Goal: Information Seeking & Learning: Learn about a topic

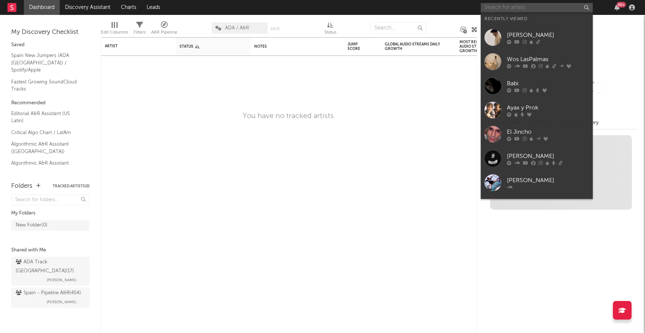
click at [538, 9] on input "text" at bounding box center [536, 7] width 112 height 9
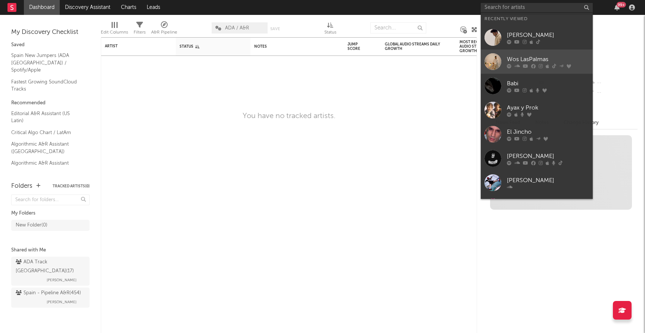
click at [514, 58] on div "Wos LasPalmas" at bounding box center [548, 59] width 82 height 9
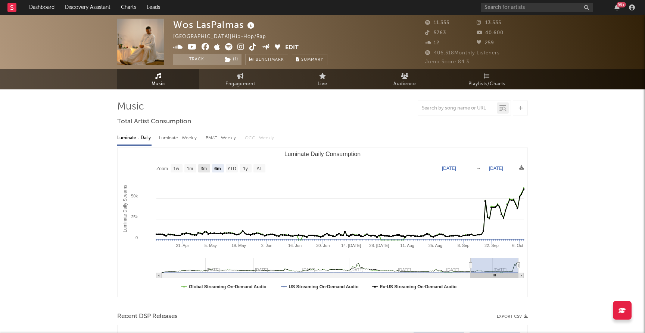
click at [204, 169] on text "3m" at bounding box center [204, 168] width 6 height 5
select select "3m"
type input "[DATE]"
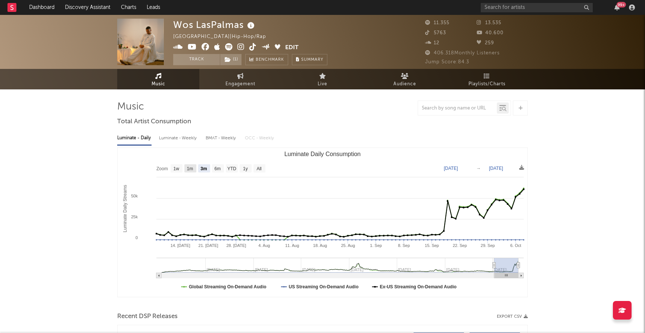
click at [191, 167] on text "1m" at bounding box center [190, 168] width 6 height 5
select select "1m"
type input "[DATE]"
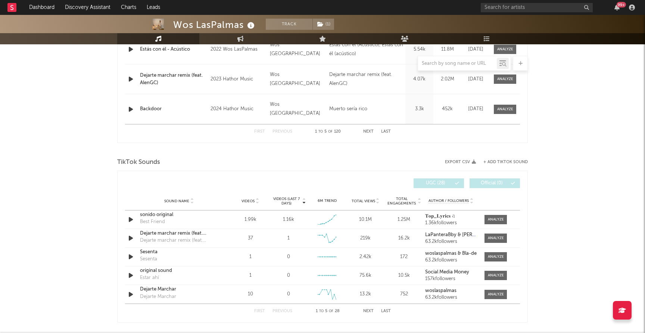
scroll to position [399, 0]
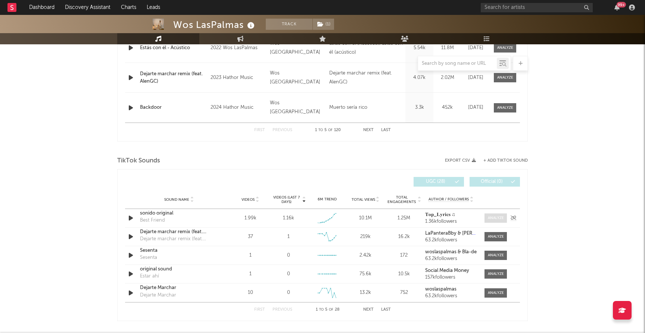
click at [492, 217] on div at bounding box center [496, 219] width 16 height 6
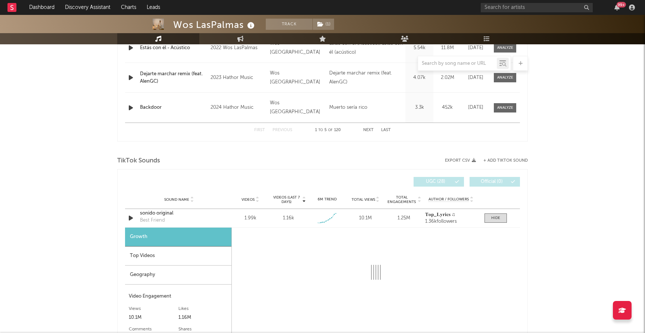
select select "1w"
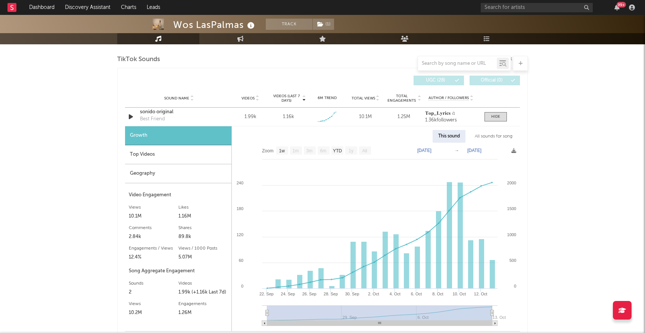
scroll to position [499, 0]
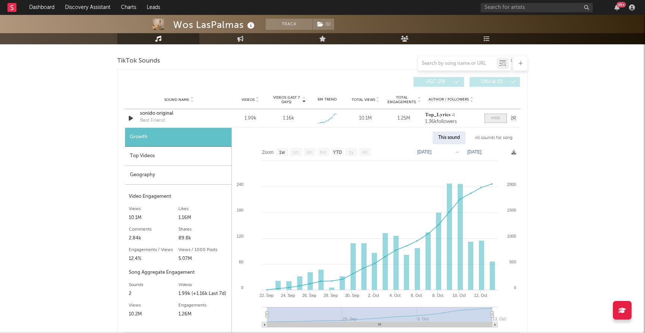
click at [497, 118] on div at bounding box center [495, 119] width 9 height 6
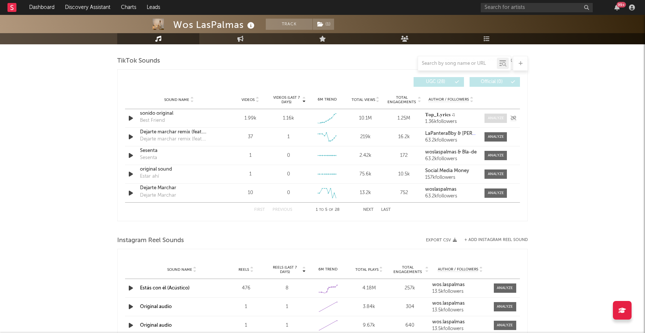
click at [497, 118] on div at bounding box center [496, 119] width 16 height 6
select select "1w"
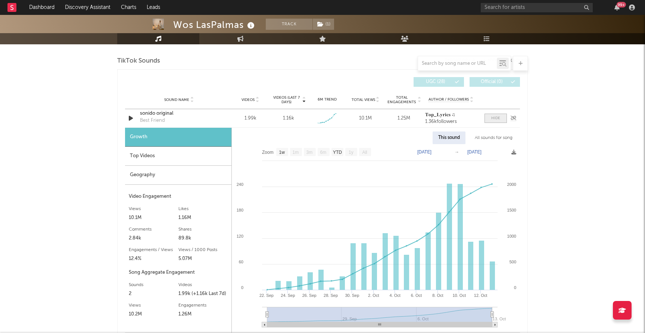
click at [494, 118] on div at bounding box center [495, 119] width 9 height 6
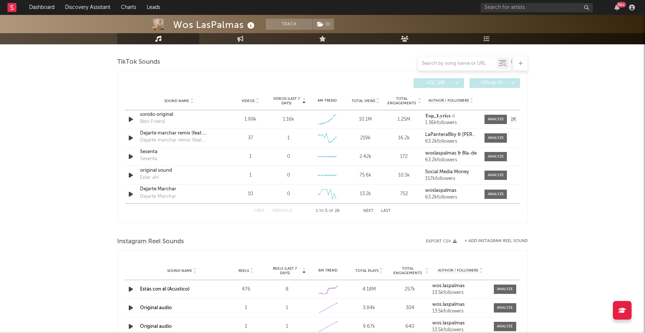
scroll to position [491, 0]
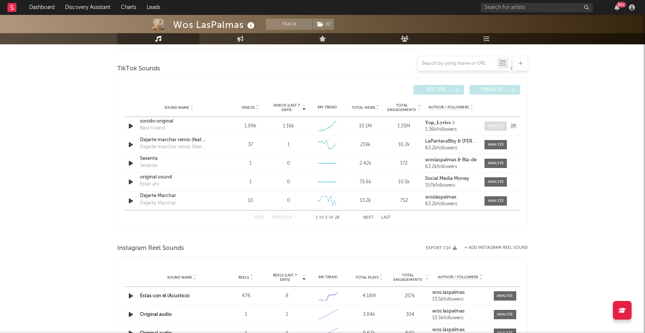
click at [492, 128] on div at bounding box center [496, 126] width 16 height 6
select select "1w"
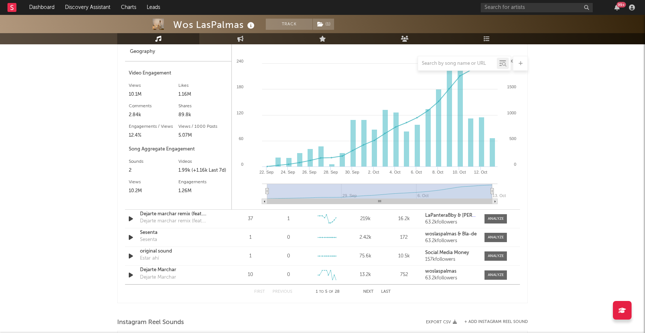
scroll to position [644, 0]
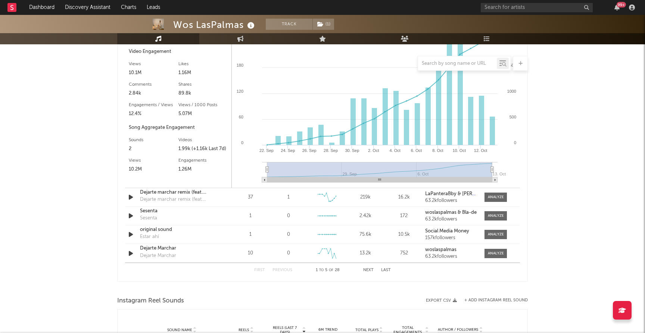
click at [366, 269] on button "Next" at bounding box center [368, 271] width 10 height 4
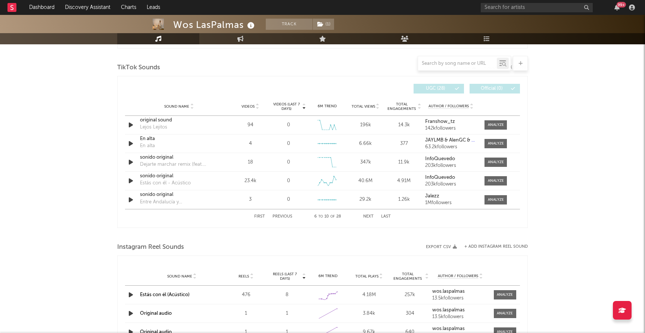
scroll to position [478, 0]
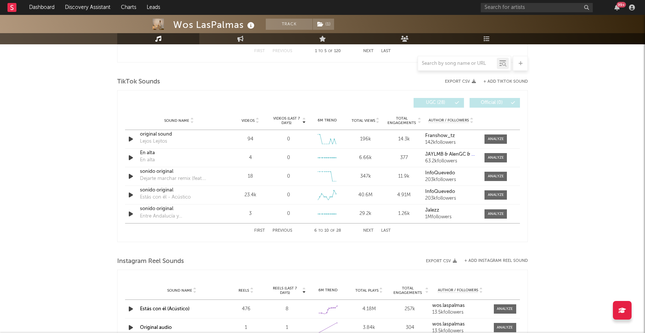
click at [366, 229] on button "Next" at bounding box center [368, 231] width 10 height 4
click at [257, 231] on button "First" at bounding box center [259, 231] width 11 height 4
select select "1w"
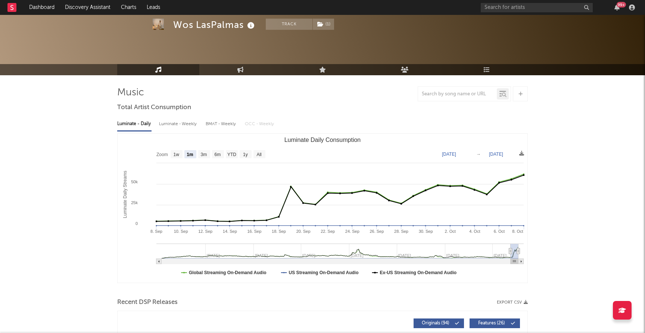
scroll to position [0, 0]
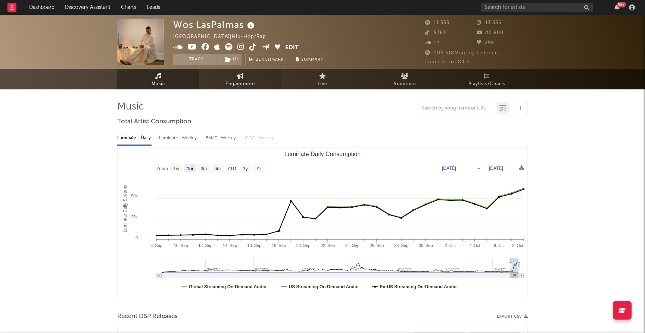
click at [244, 76] on link "Engagement" at bounding box center [240, 79] width 82 height 21
select select "1w"
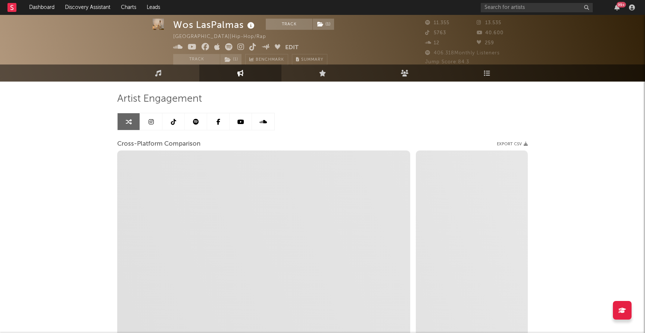
scroll to position [8, 0]
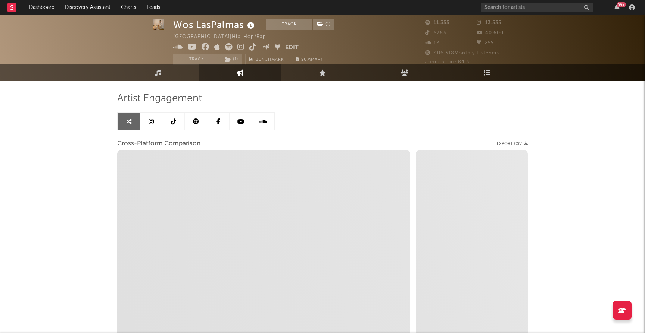
select select "1m"
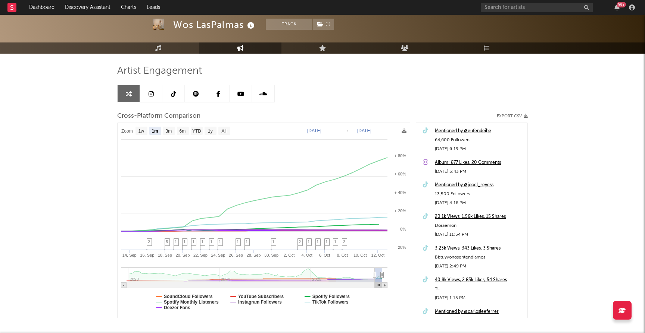
scroll to position [35, 0]
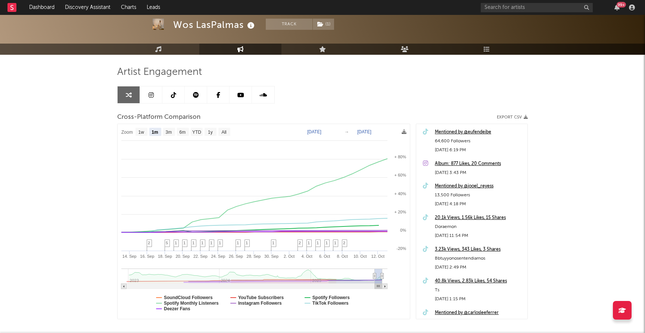
click at [175, 94] on icon at bounding box center [173, 95] width 5 height 6
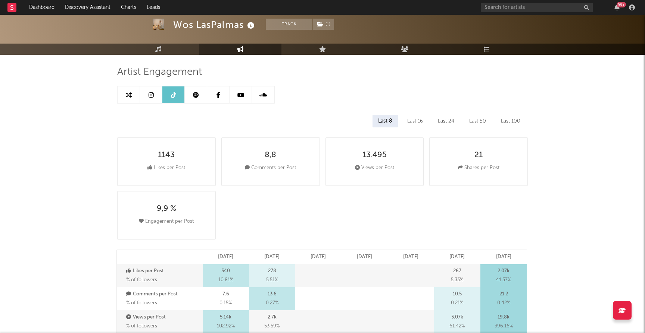
select select "6m"
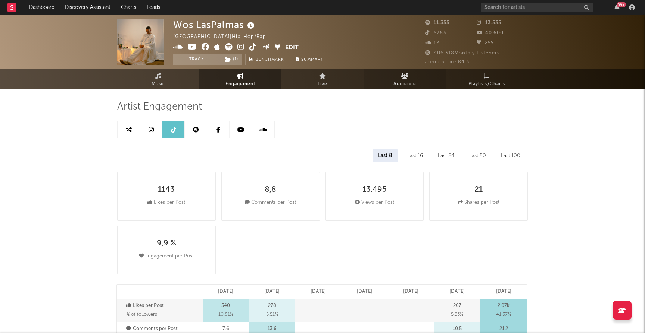
click at [402, 81] on span "Audience" at bounding box center [404, 84] width 23 height 9
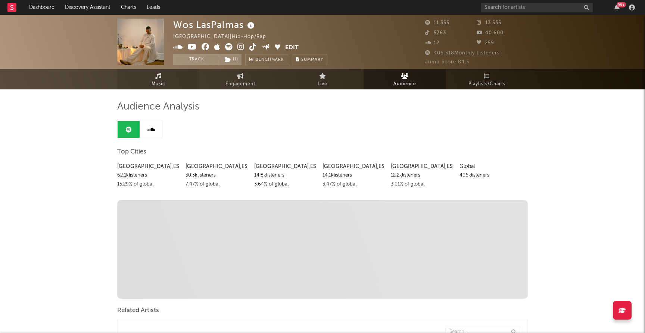
click at [159, 77] on icon at bounding box center [158, 76] width 6 height 6
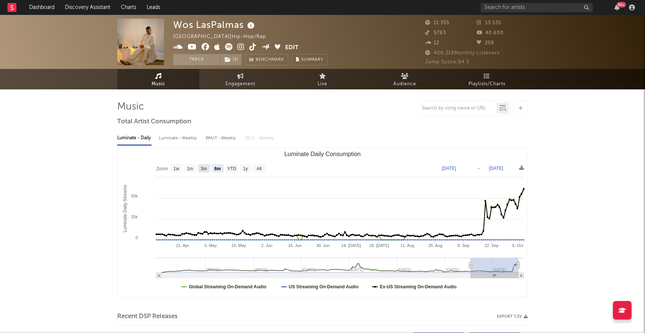
click at [203, 166] on text "3m" at bounding box center [204, 168] width 6 height 5
select select "3m"
type input "[DATE]"
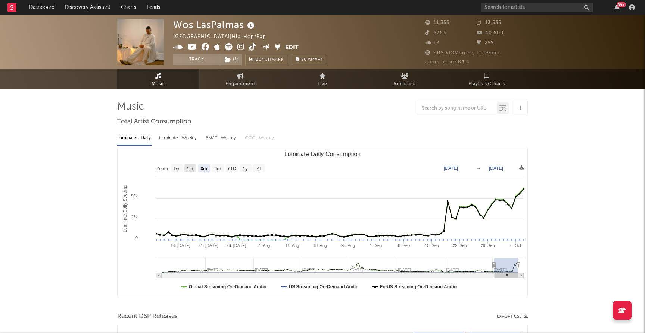
click at [189, 169] on text "1m" at bounding box center [190, 168] width 6 height 5
select select "1m"
type input "[DATE]"
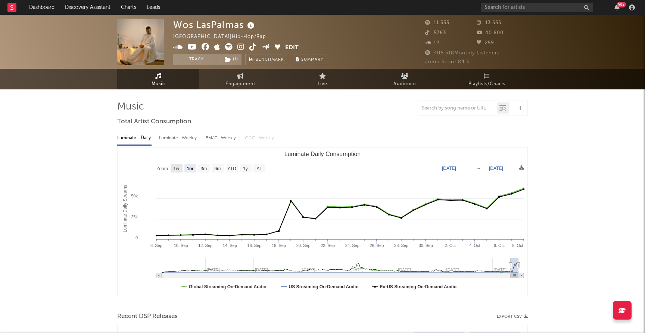
click at [177, 168] on text "1w" at bounding box center [176, 168] width 6 height 5
select select "1w"
type input "[DATE]"
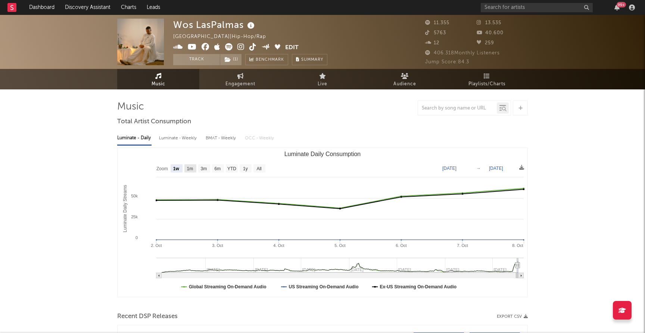
click at [195, 169] on rect "Luminate Daily Consumption" at bounding box center [190, 169] width 12 height 8
select select "1m"
type input "[DATE]"
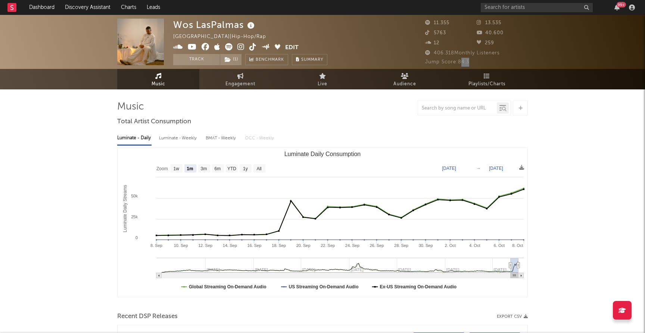
drag, startPoint x: 476, startPoint y: 60, endPoint x: 461, endPoint y: 60, distance: 15.3
click at [461, 60] on div "Jump Score: 84.3" at bounding box center [476, 62] width 103 height 9
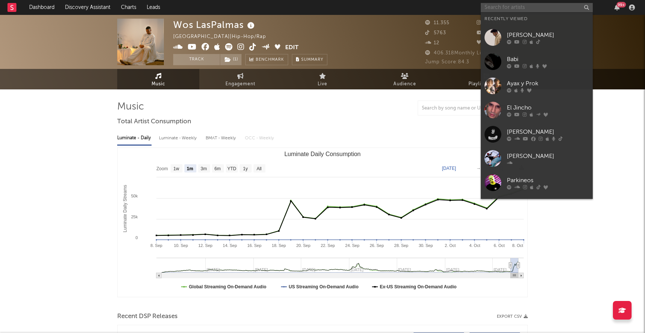
click at [511, 7] on input "text" at bounding box center [536, 7] width 112 height 9
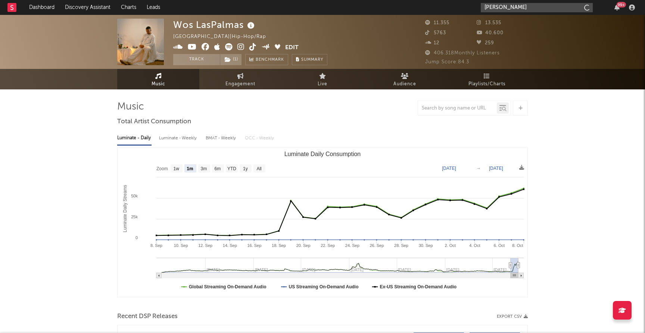
type input "[PERSON_NAME]"
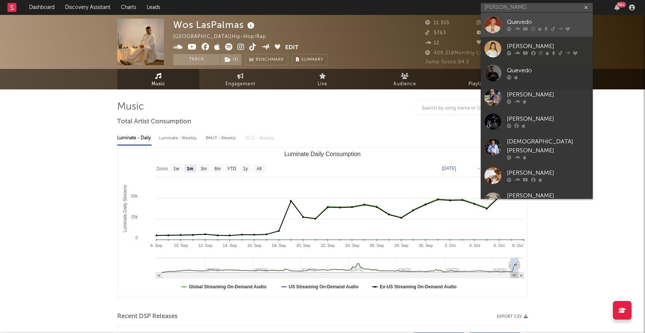
click at [521, 22] on div "Quevedo" at bounding box center [548, 22] width 82 height 9
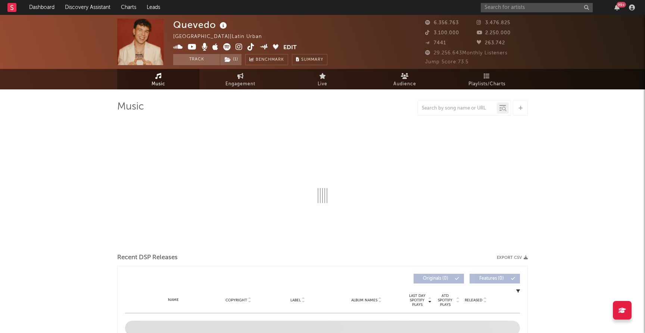
select select "6m"
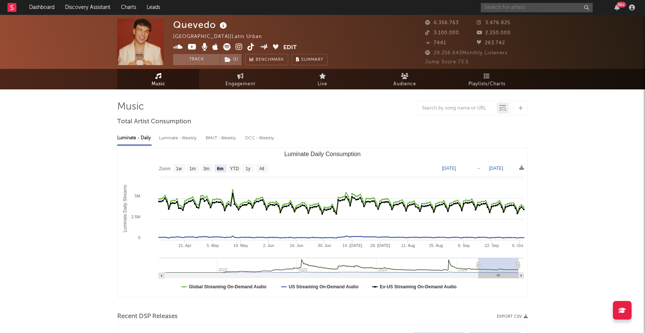
click at [501, 9] on input "text" at bounding box center [536, 7] width 112 height 9
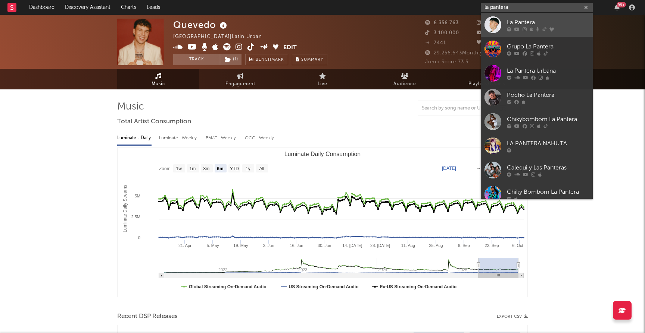
type input "la pantera"
click at [529, 24] on div "La Pantera" at bounding box center [548, 22] width 82 height 9
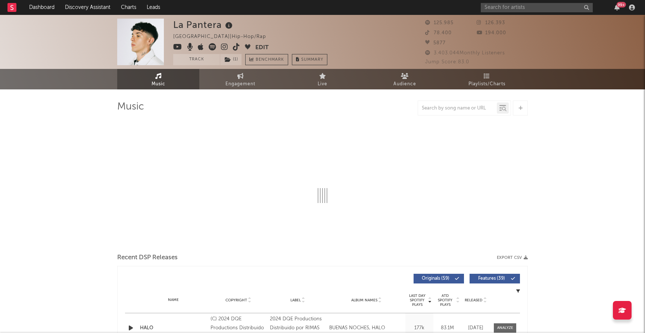
select select "6m"
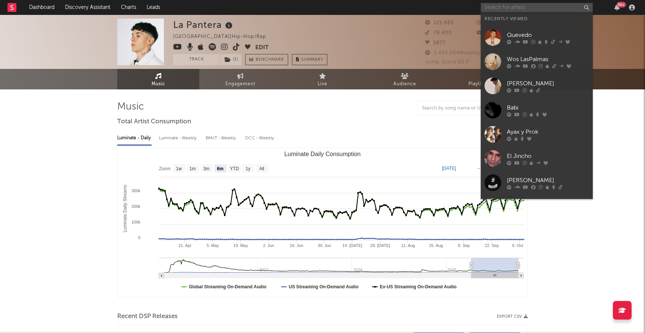
click at [516, 7] on input "text" at bounding box center [536, 7] width 112 height 9
click at [519, 57] on div "Wos LasPalmas" at bounding box center [548, 59] width 82 height 9
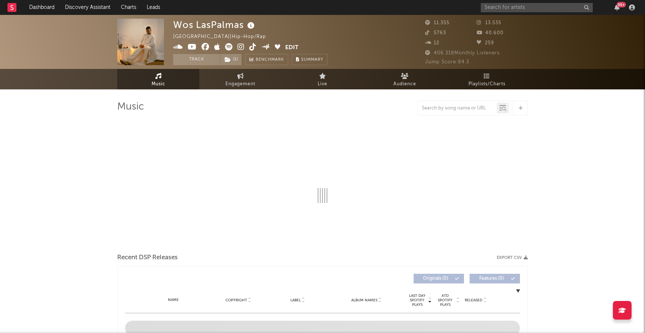
select select "6m"
